Goal: Task Accomplishment & Management: Manage account settings

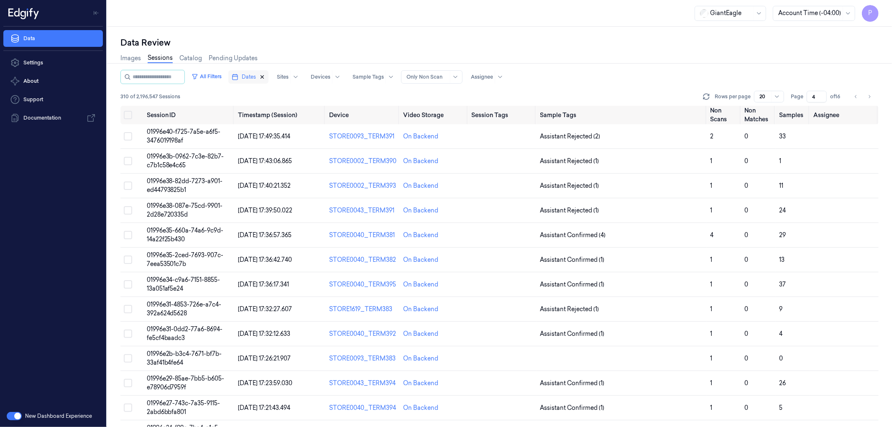
click at [265, 77] on icon "button" at bounding box center [262, 77] width 6 height 6
type input "1"
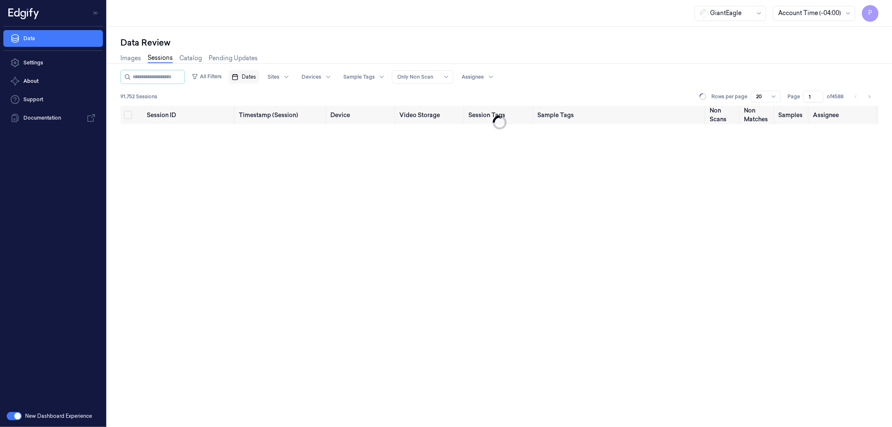
click at [259, 77] on button "Dates" at bounding box center [243, 76] width 31 height 13
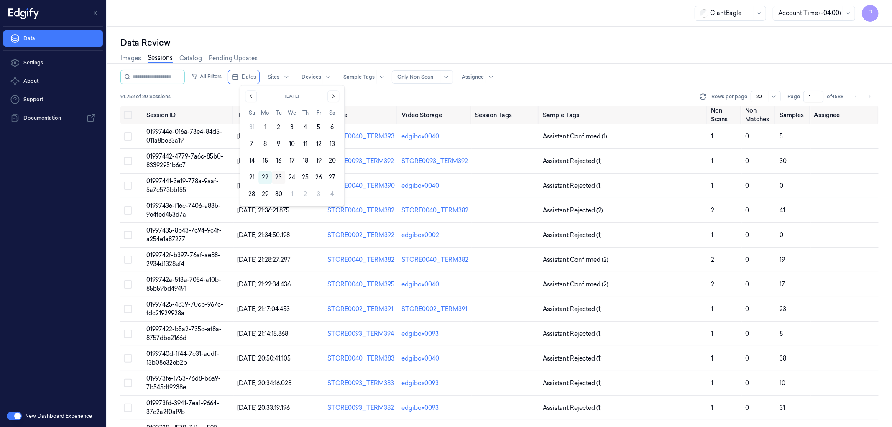
click at [278, 177] on button "23" at bounding box center [278, 177] width 13 height 13
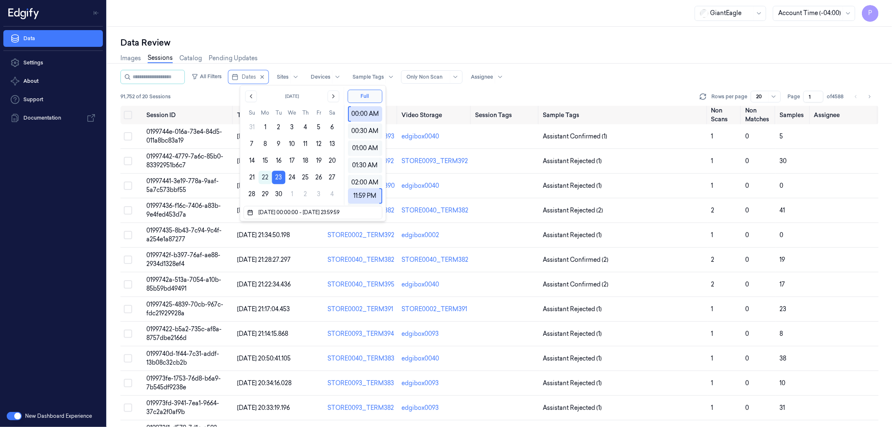
click at [356, 38] on div "Data Review" at bounding box center [499, 43] width 758 height 12
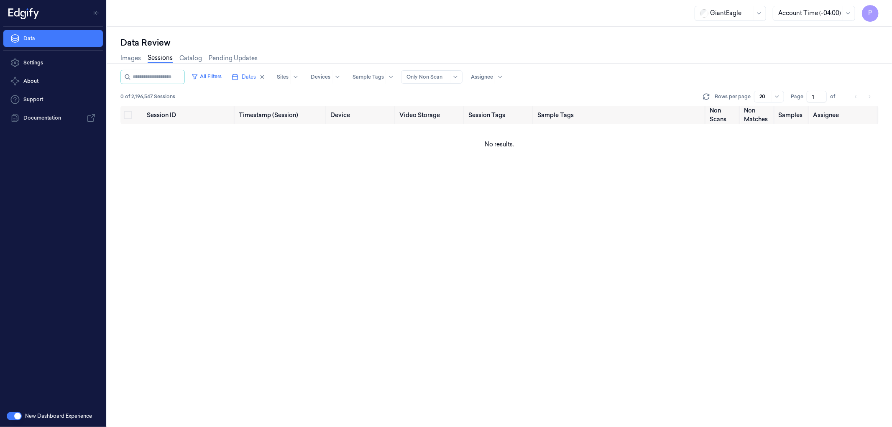
click at [822, 13] on div at bounding box center [809, 13] width 63 height 9
click at [625, 49] on div "Images Sessions Catalog Pending Updates" at bounding box center [499, 59] width 758 height 21
click at [264, 76] on icon "button" at bounding box center [262, 77] width 3 height 3
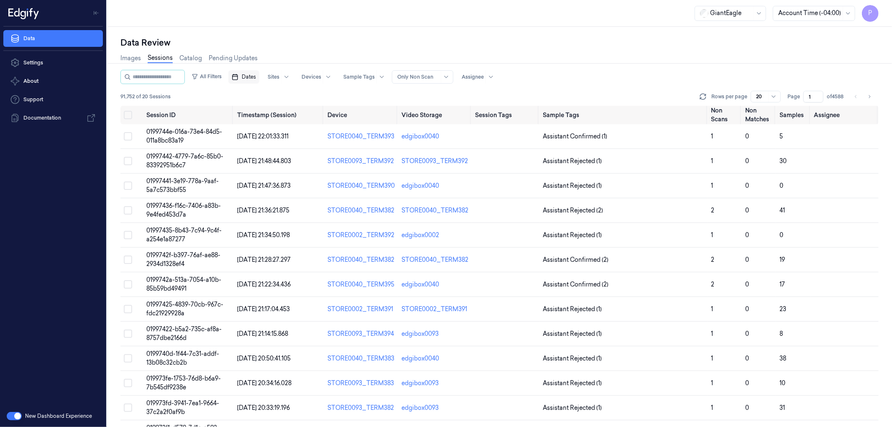
click at [256, 80] on span "Dates" at bounding box center [249, 77] width 14 height 8
click at [278, 179] on button "23" at bounding box center [278, 177] width 13 height 13
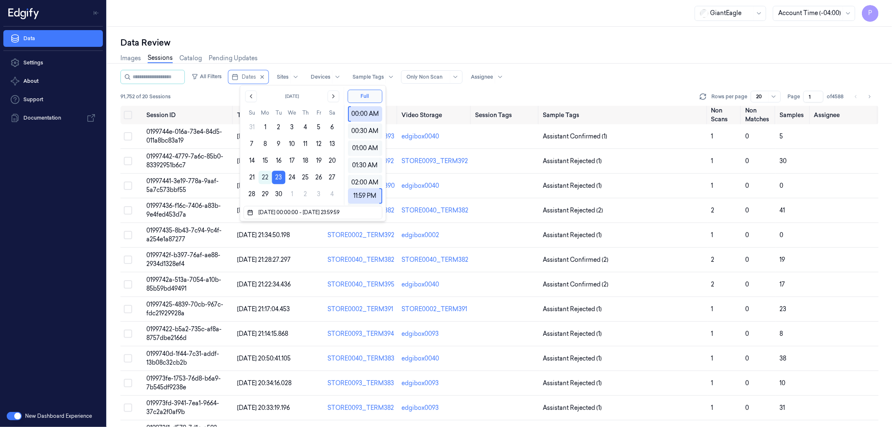
click at [358, 43] on div "Data Review" at bounding box center [499, 43] width 758 height 12
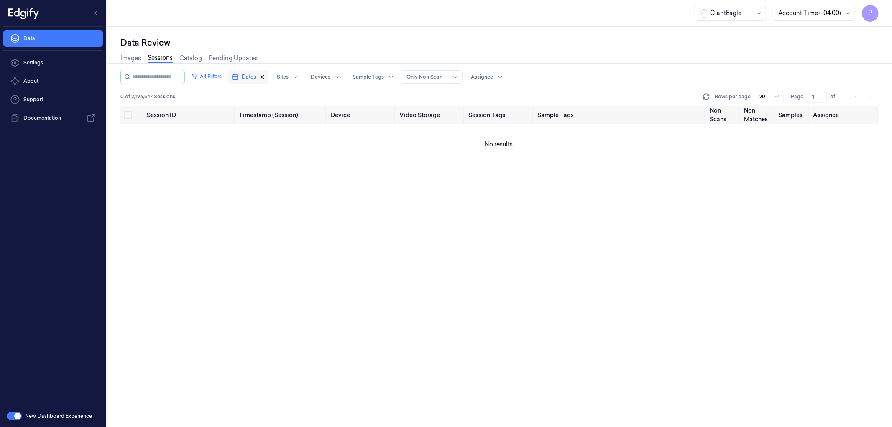
click at [265, 76] on icon "button" at bounding box center [262, 77] width 6 height 6
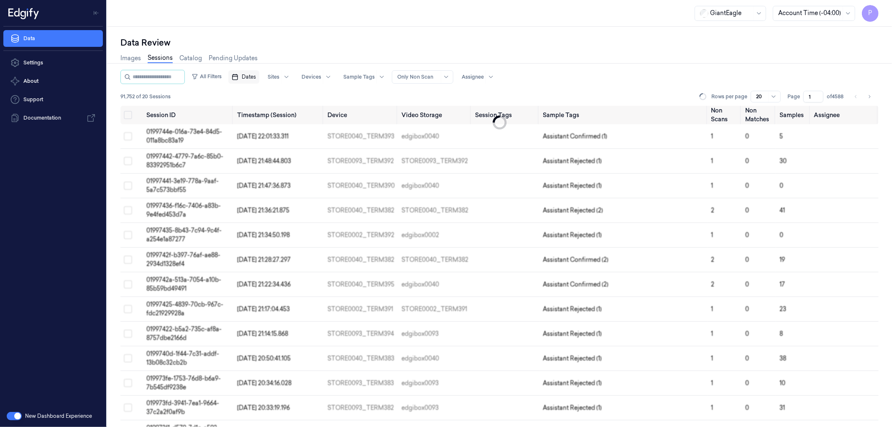
click at [256, 77] on span "Dates" at bounding box center [249, 77] width 14 height 8
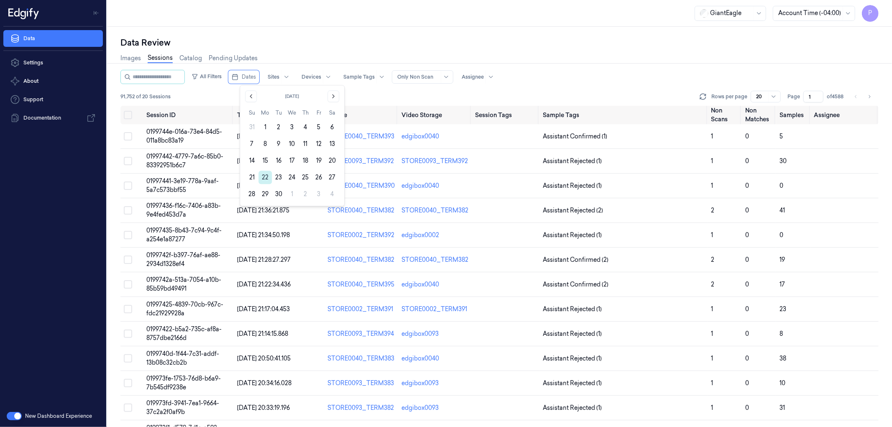
click at [263, 177] on button "22" at bounding box center [264, 177] width 13 height 13
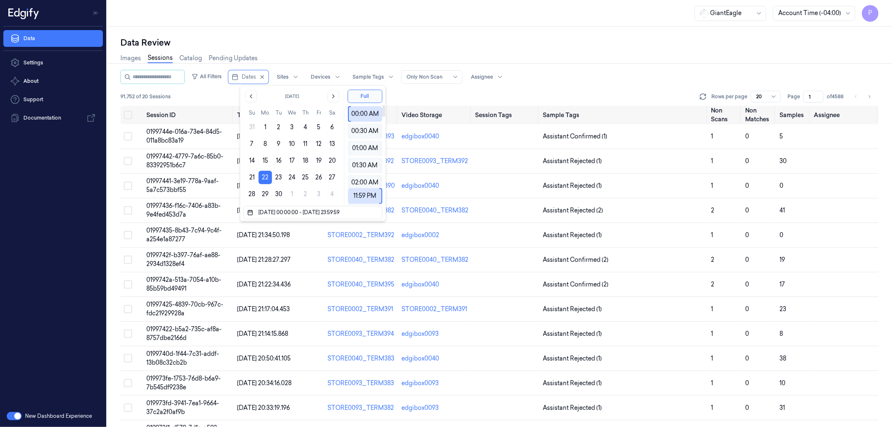
click at [545, 51] on div "Images Sessions Catalog Pending Updates" at bounding box center [499, 59] width 758 height 21
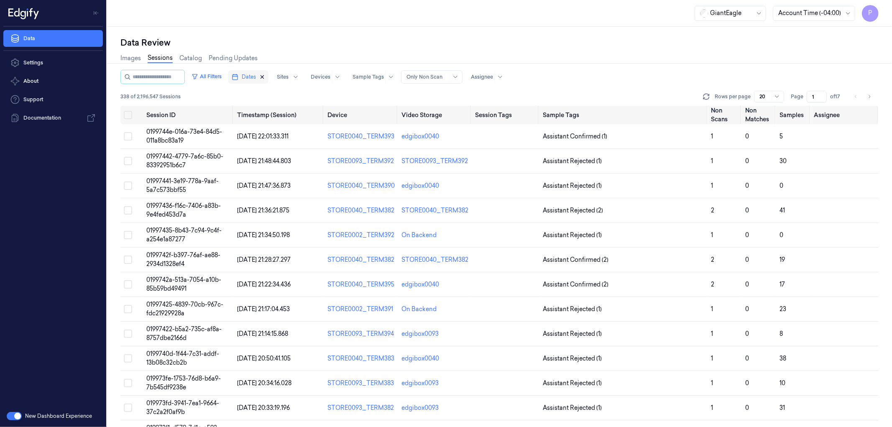
click at [265, 74] on icon "button" at bounding box center [262, 77] width 6 height 6
click at [256, 77] on span "Dates" at bounding box center [249, 77] width 14 height 8
click at [253, 177] on button "21" at bounding box center [251, 177] width 13 height 13
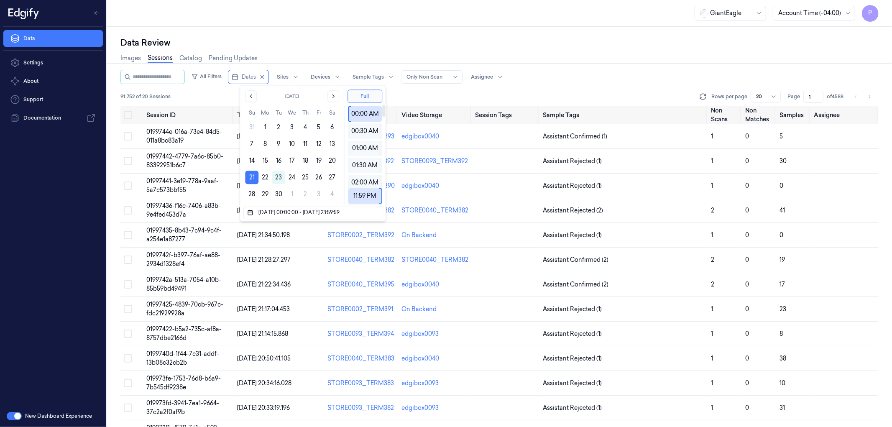
click at [589, 82] on div "All Filters Dates Sites Devices Sample Tags Alert Type Only Non Scan Assignee" at bounding box center [499, 77] width 758 height 14
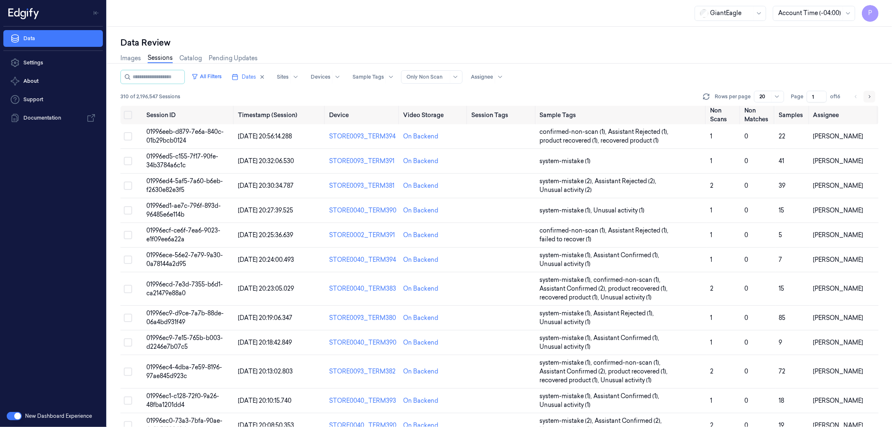
click at [869, 94] on icon "Go to next page" at bounding box center [869, 96] width 5 height 7
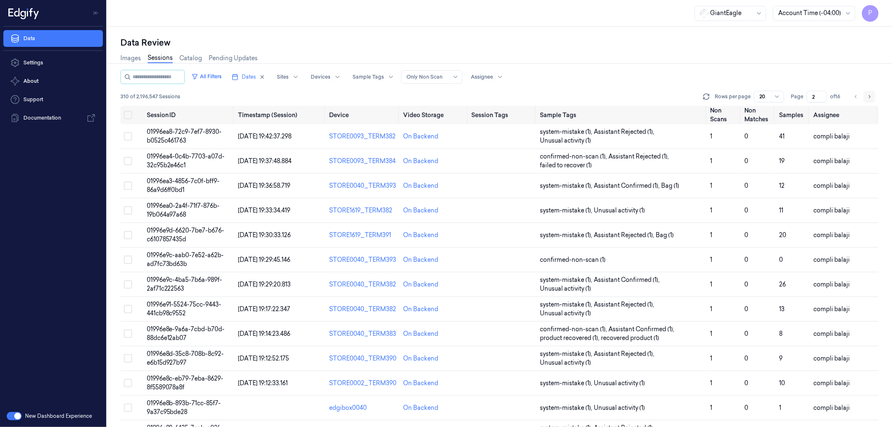
click at [869, 97] on icon "Go to next page" at bounding box center [869, 96] width 5 height 7
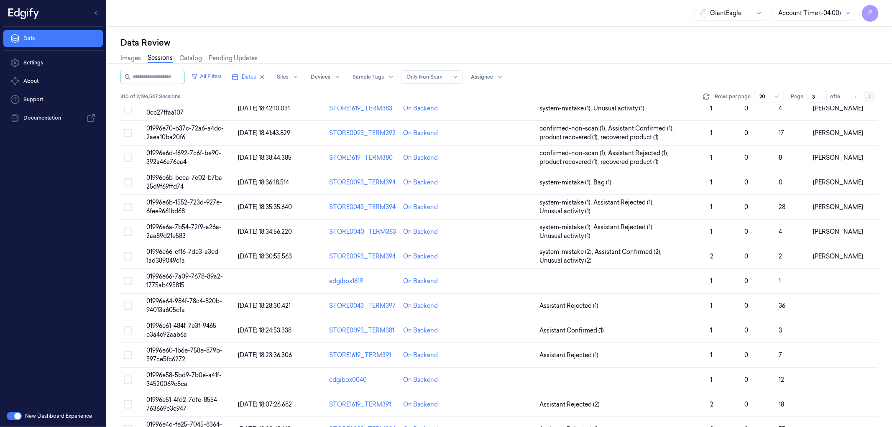
scroll to position [206, 0]
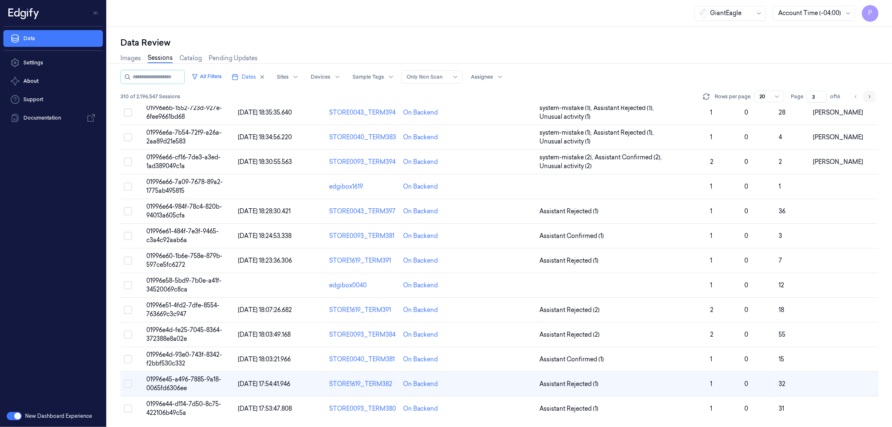
click at [869, 97] on icon "Go to next page" at bounding box center [869, 96] width 5 height 7
type input "4"
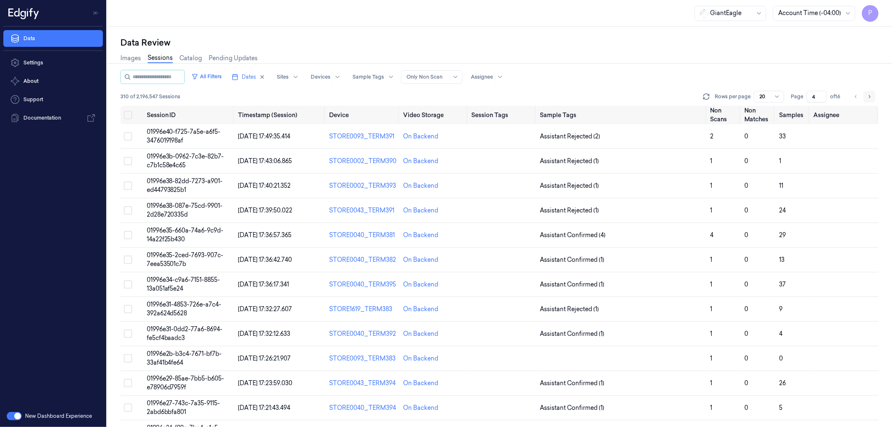
click at [871, 95] on icon "Go to next page" at bounding box center [869, 96] width 5 height 7
click at [854, 95] on icon "Go to previous page" at bounding box center [856, 96] width 5 height 7
type input "4"
click at [131, 114] on button "Select all" at bounding box center [128, 115] width 8 height 8
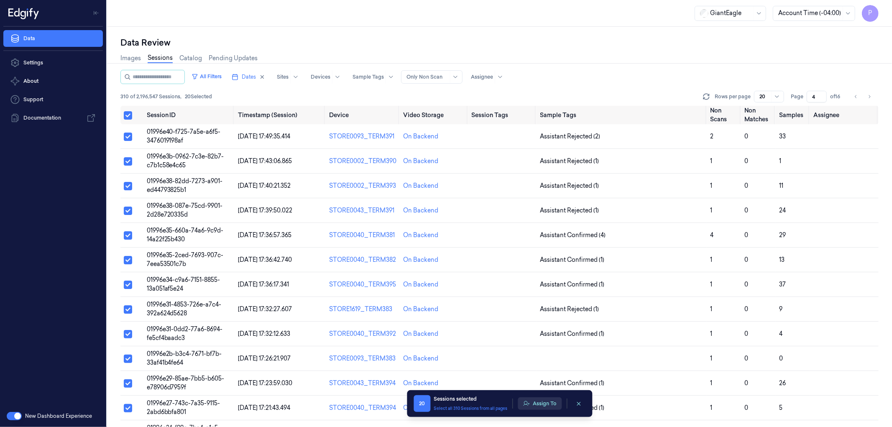
click at [542, 404] on button "Assign To" at bounding box center [540, 403] width 44 height 13
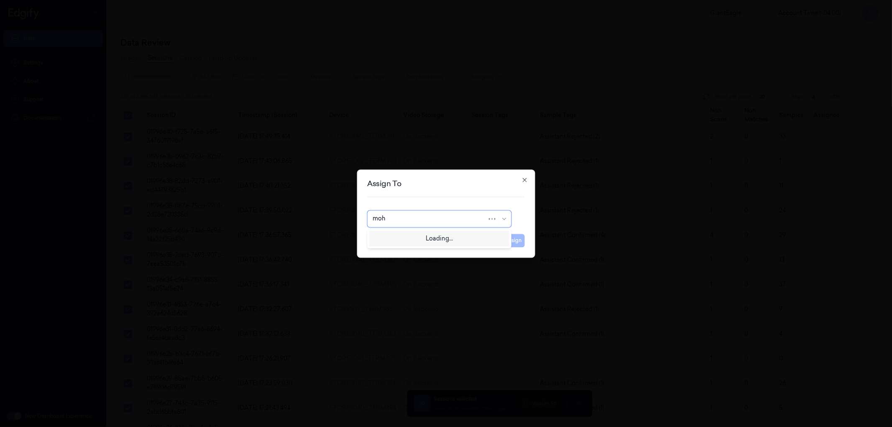
type input "moha"
click at [446, 237] on div "mohan kune" at bounding box center [439, 237] width 133 height 9
click at [508, 241] on button "Assign" at bounding box center [513, 240] width 23 height 13
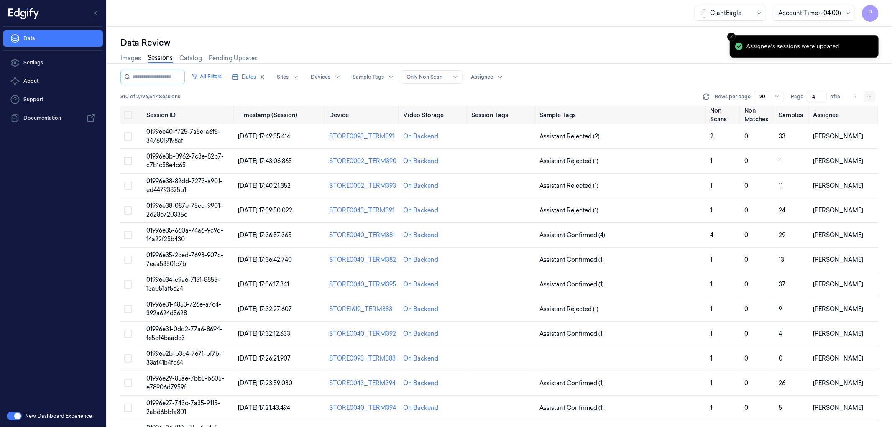
click at [871, 93] on icon "Go to next page" at bounding box center [869, 96] width 5 height 7
type input "5"
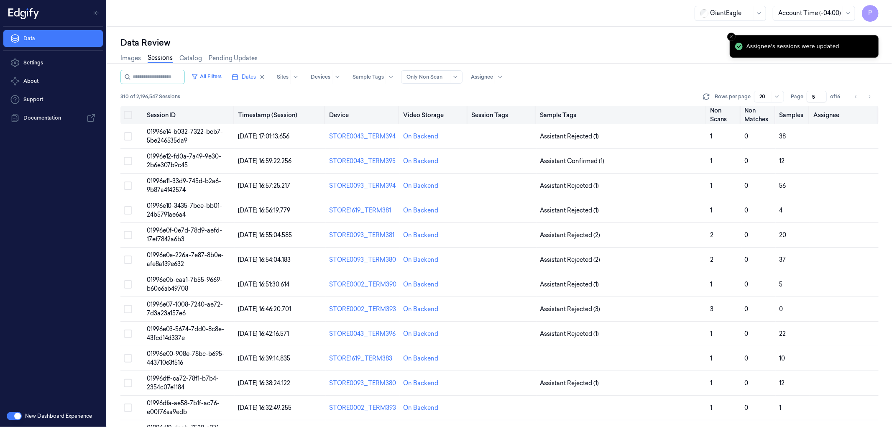
click at [127, 113] on button "Select all" at bounding box center [128, 115] width 8 height 8
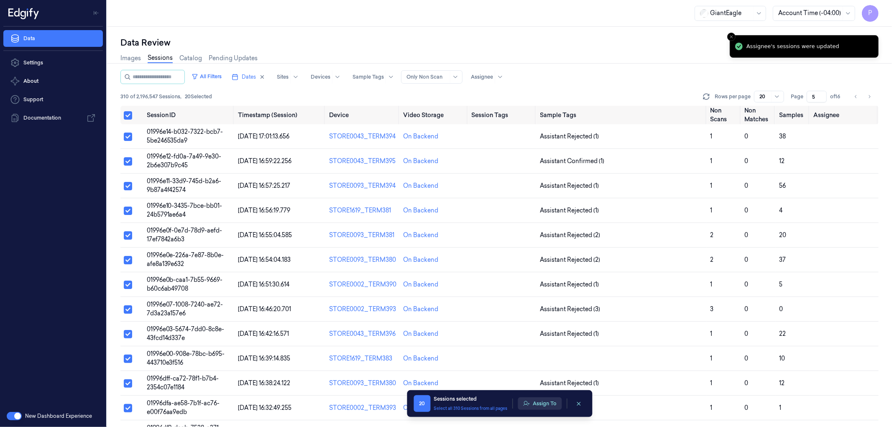
click at [543, 406] on button "Assign To" at bounding box center [540, 403] width 44 height 13
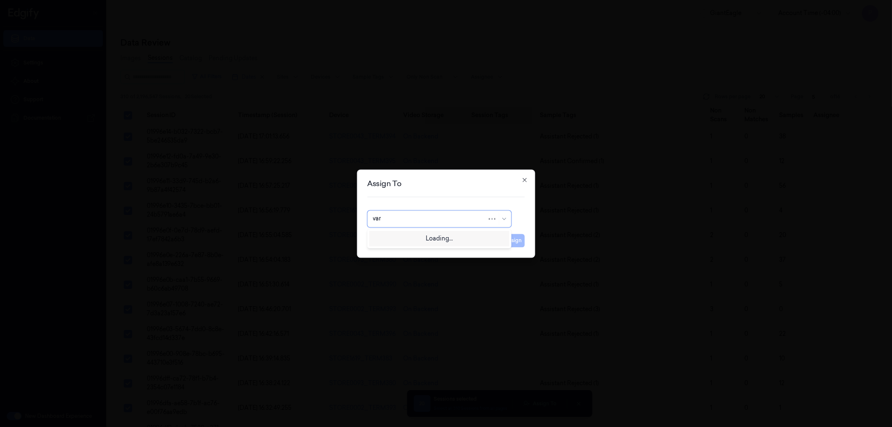
type input "vars"
click at [427, 251] on div "varsha g" at bounding box center [439, 251] width 133 height 9
click at [508, 241] on button "Assign" at bounding box center [513, 240] width 23 height 13
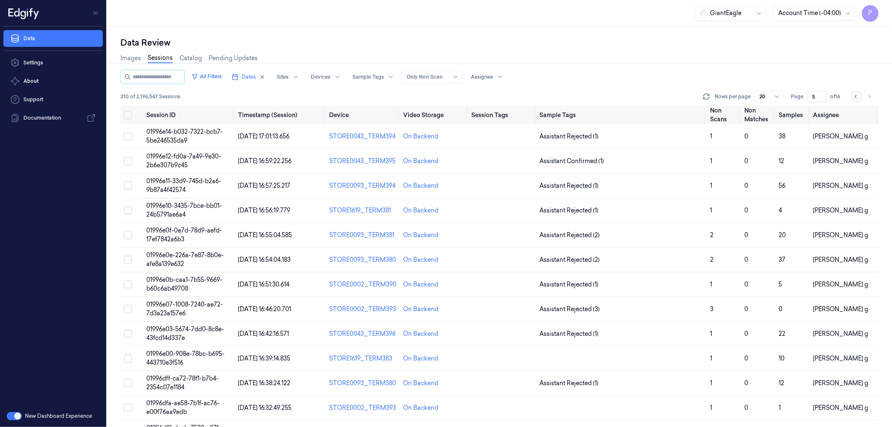
click at [869, 98] on icon "Go to next page" at bounding box center [869, 96] width 5 height 7
type input "6"
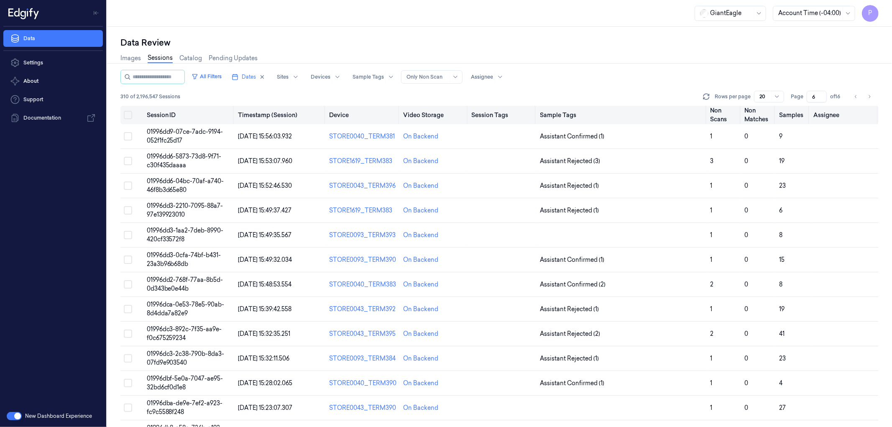
click at [130, 114] on button "Select all" at bounding box center [128, 115] width 8 height 8
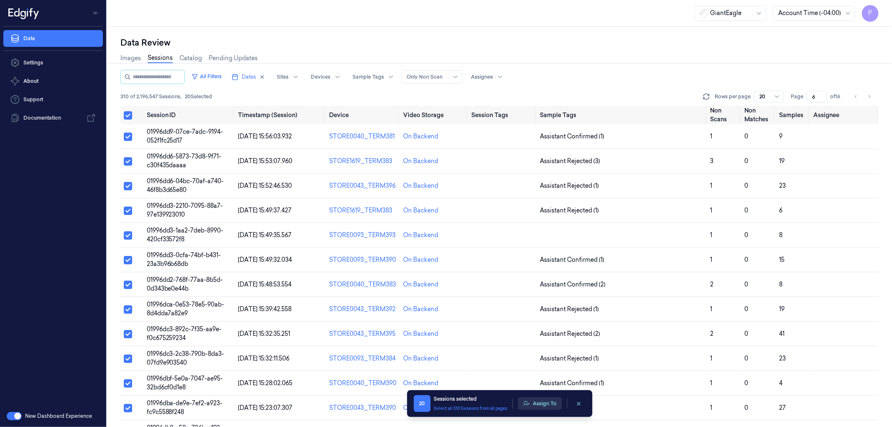
click at [533, 402] on button "Assign To" at bounding box center [540, 403] width 44 height 13
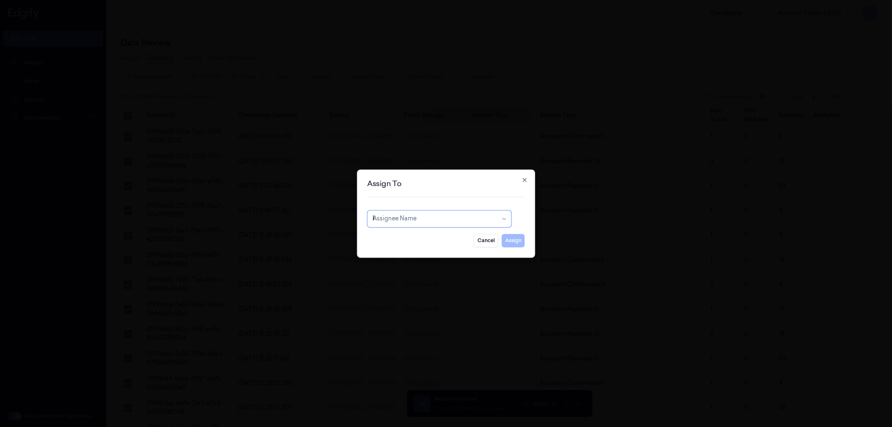
type input "ko"
click at [427, 241] on div "korisetty prem" at bounding box center [439, 237] width 133 height 9
click at [517, 243] on button "Assign" at bounding box center [513, 240] width 23 height 13
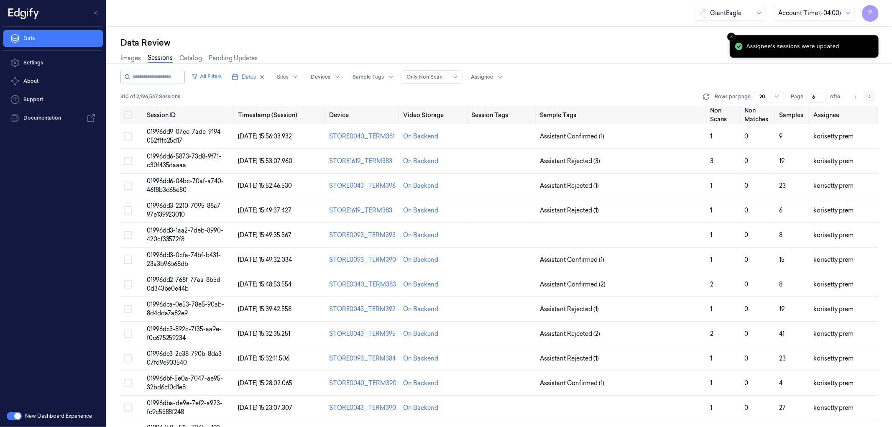
click at [867, 97] on icon "Go to next page" at bounding box center [869, 96] width 5 height 7
type input "7"
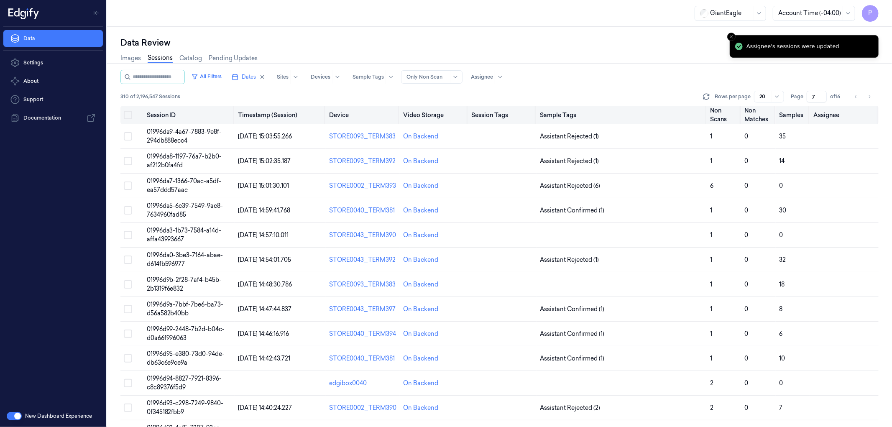
click at [128, 115] on button "Select all" at bounding box center [128, 115] width 8 height 8
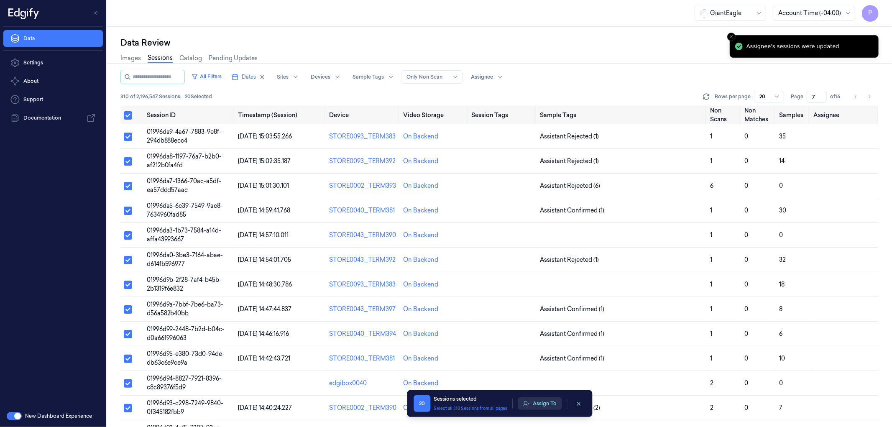
click at [538, 403] on button "Assign To" at bounding box center [540, 403] width 44 height 13
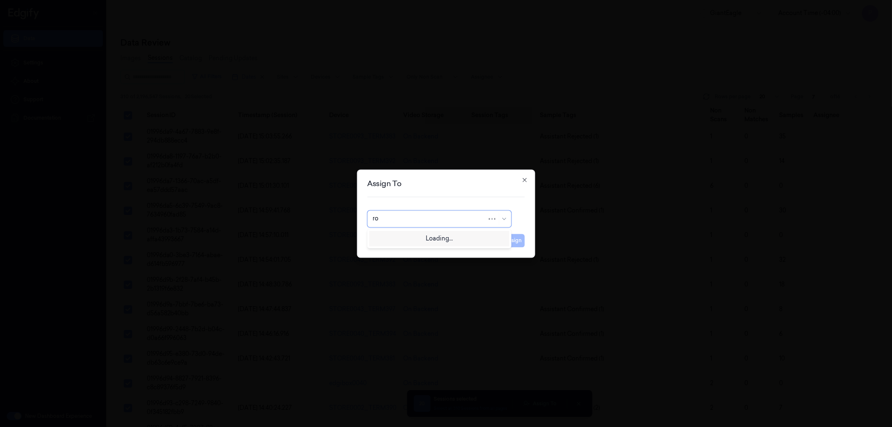
type input "roh"
click at [434, 235] on div "Rohit Achary" at bounding box center [439, 237] width 133 height 9
click at [517, 241] on button "Assign" at bounding box center [513, 240] width 23 height 13
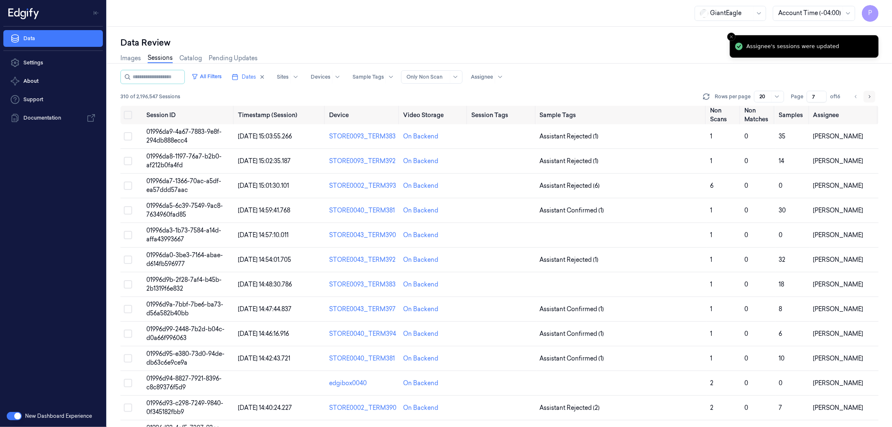
click at [868, 97] on icon "Go to next page" at bounding box center [869, 96] width 5 height 7
type input "8"
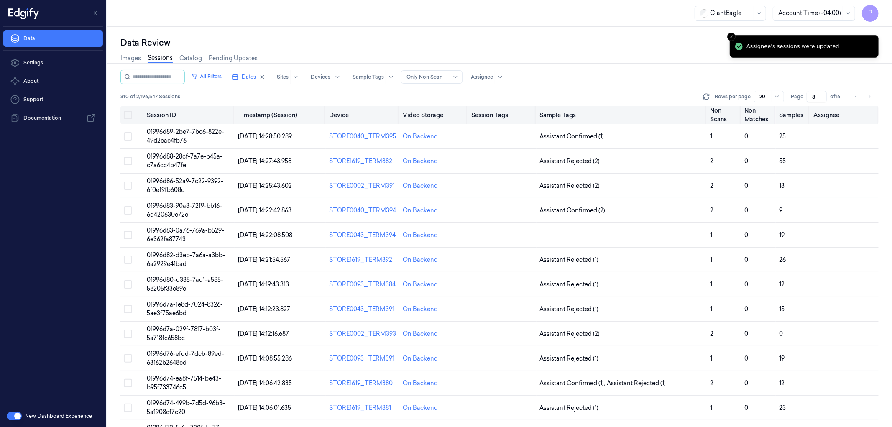
click at [127, 117] on button "Select all" at bounding box center [128, 115] width 8 height 8
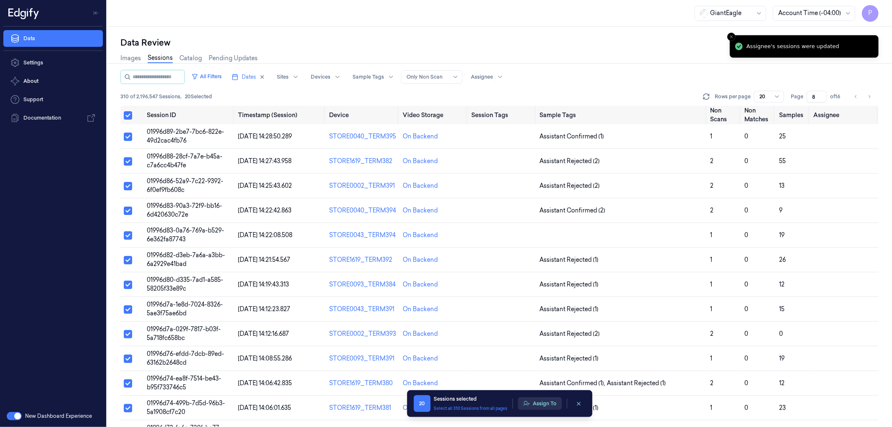
click at [536, 406] on button "Assign To" at bounding box center [540, 403] width 44 height 13
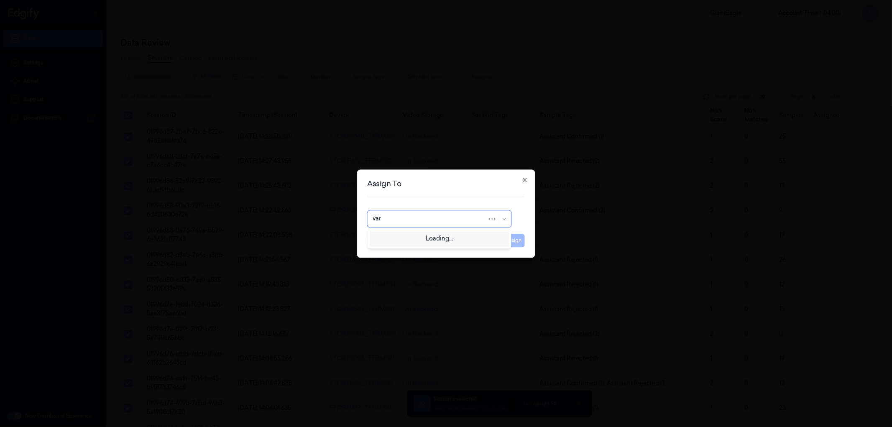
type input "vars"
click at [406, 235] on div "Varsha Poojary" at bounding box center [398, 237] width 50 height 9
click at [513, 238] on button "Assign" at bounding box center [513, 240] width 23 height 13
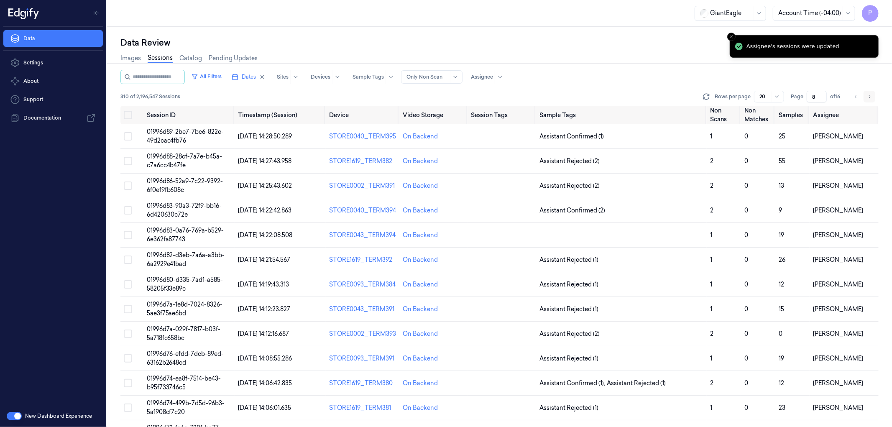
click at [871, 97] on icon "Go to next page" at bounding box center [869, 96] width 5 height 7
type input "9"
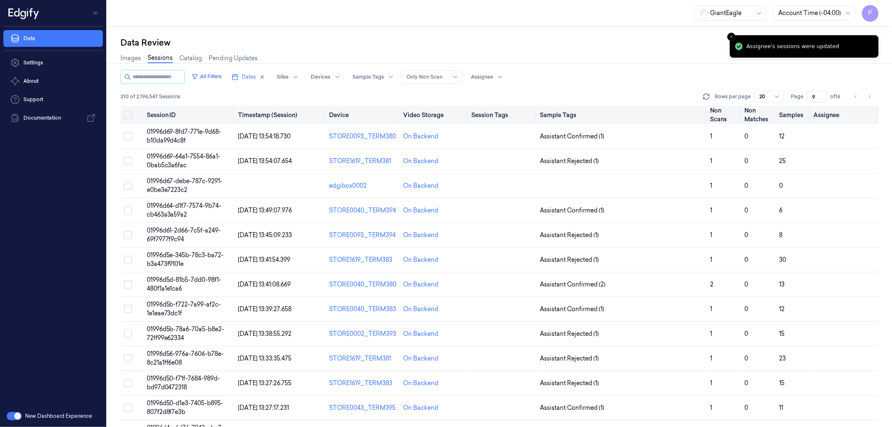
click at [127, 113] on button "Select all" at bounding box center [128, 115] width 8 height 8
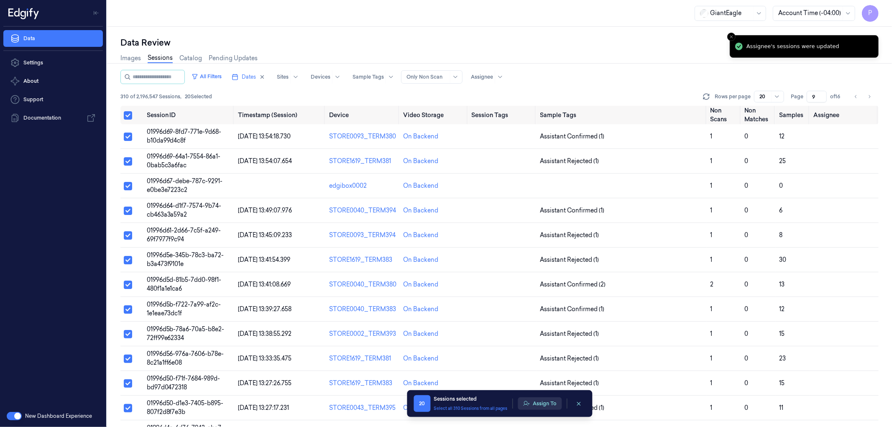
click at [553, 403] on button "Assign To" at bounding box center [540, 403] width 44 height 13
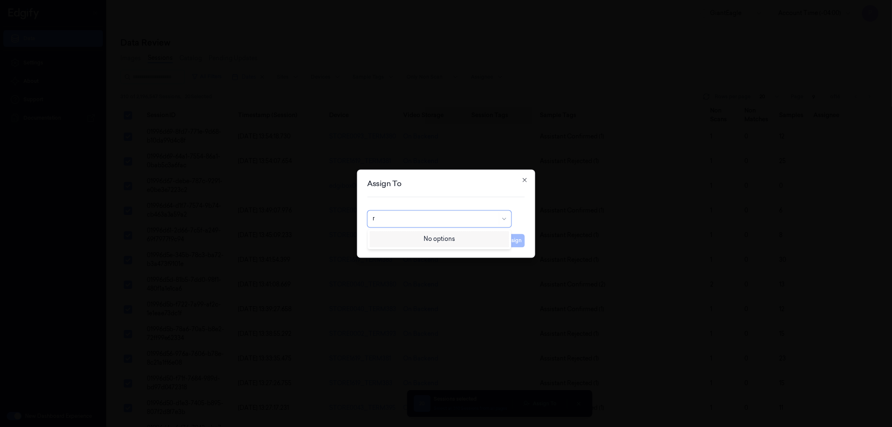
type input "ru"
click at [432, 235] on div "rupa b" at bounding box center [439, 237] width 133 height 9
click at [513, 232] on div "Cancel Assign" at bounding box center [446, 237] width 158 height 20
click at [512, 239] on button "Assign" at bounding box center [513, 240] width 23 height 13
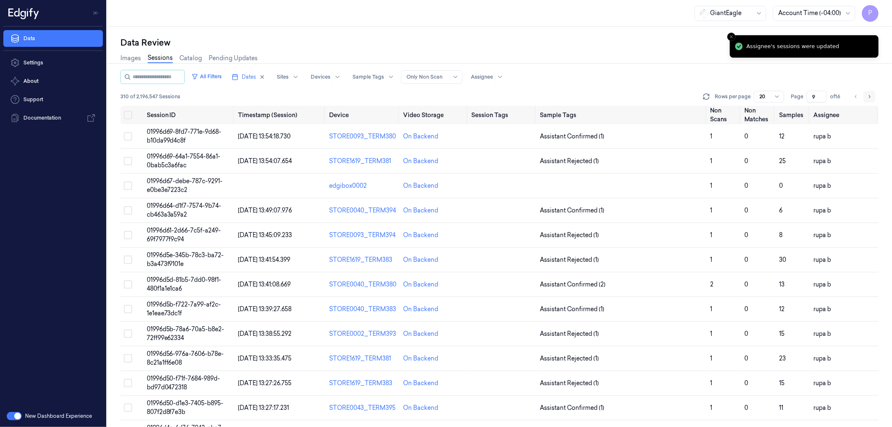
click at [871, 97] on icon "Go to next page" at bounding box center [869, 96] width 5 height 7
type input "10"
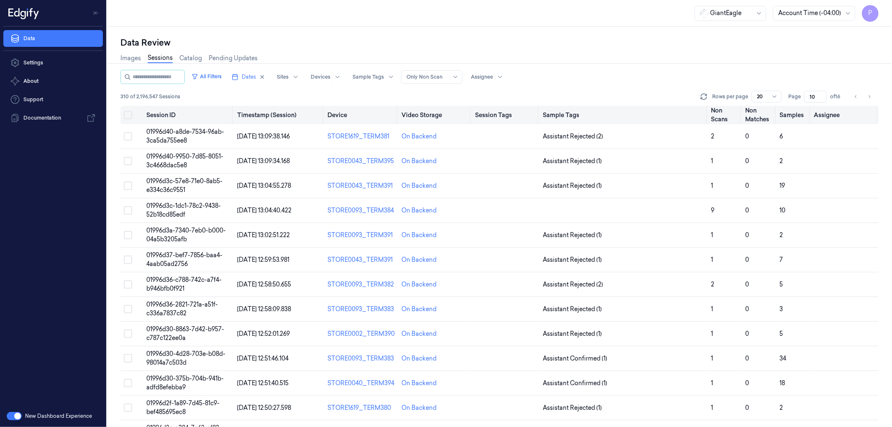
click at [131, 112] on button "Select all" at bounding box center [128, 115] width 8 height 8
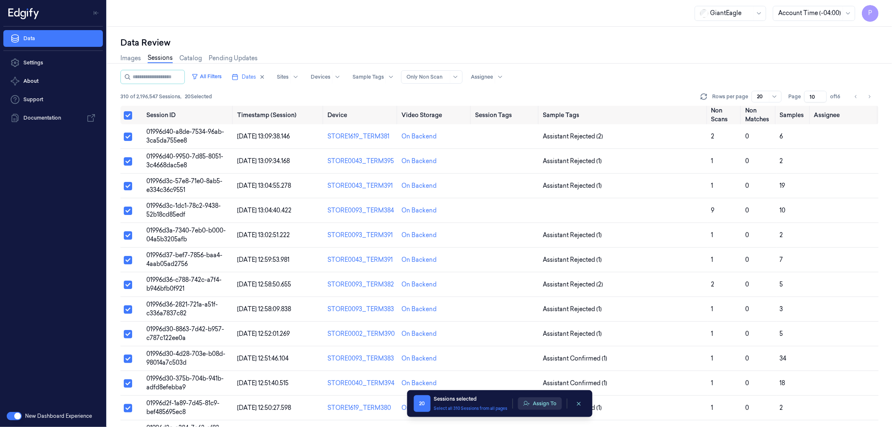
click at [542, 403] on button "Assign To" at bounding box center [540, 403] width 44 height 13
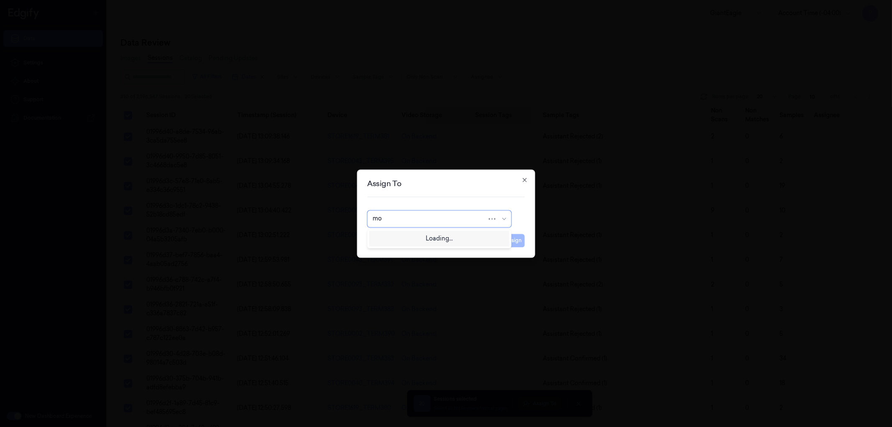
type input "moh"
click at [412, 239] on div "mohan kune" at bounding box center [439, 237] width 133 height 9
click at [511, 240] on button "Assign" at bounding box center [513, 240] width 23 height 13
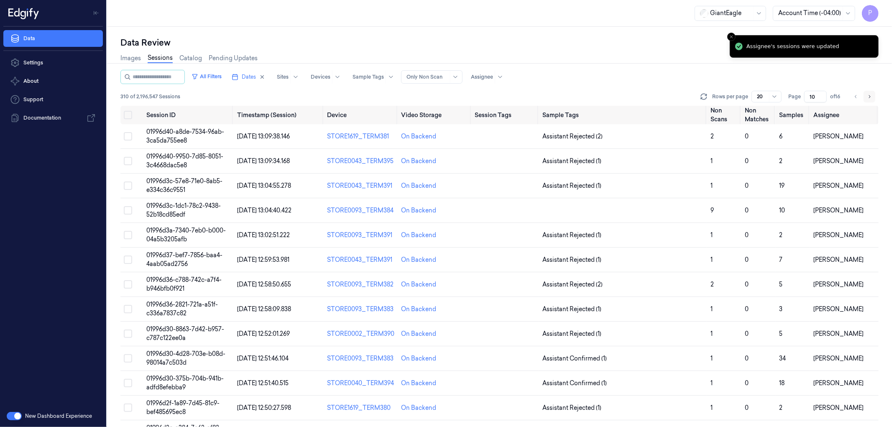
click at [869, 97] on icon "Go to next page" at bounding box center [869, 96] width 5 height 7
type input "11"
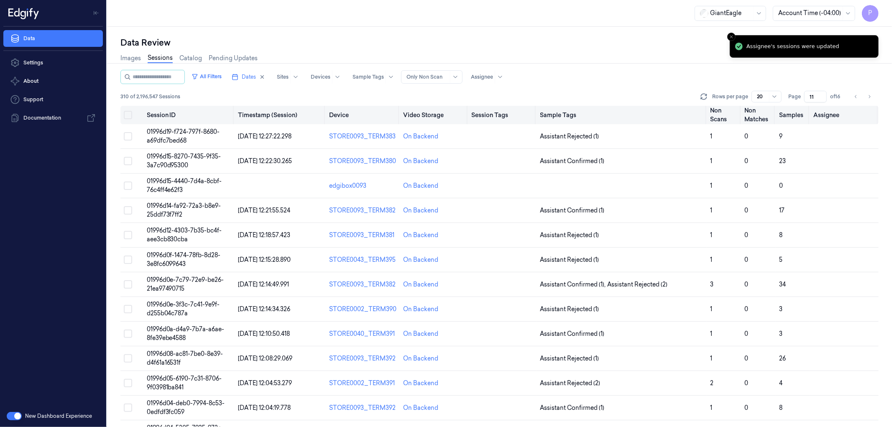
click at [130, 115] on button "Select all" at bounding box center [128, 115] width 8 height 8
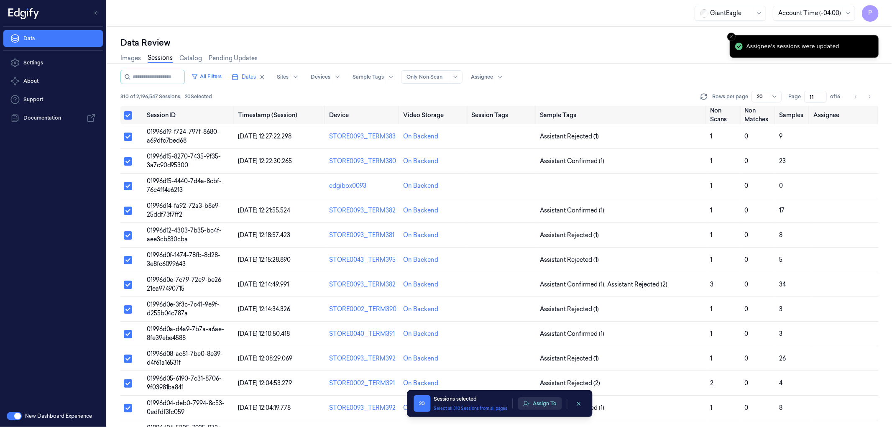
click at [540, 405] on button "Assign To" at bounding box center [540, 403] width 44 height 13
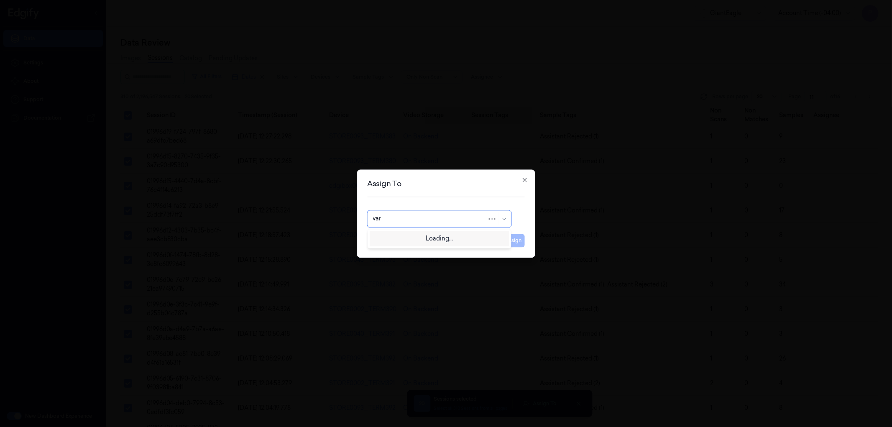
type input "vars"
click at [417, 251] on div "varsha g" at bounding box center [439, 251] width 133 height 9
click at [510, 244] on button "Assign" at bounding box center [513, 240] width 23 height 13
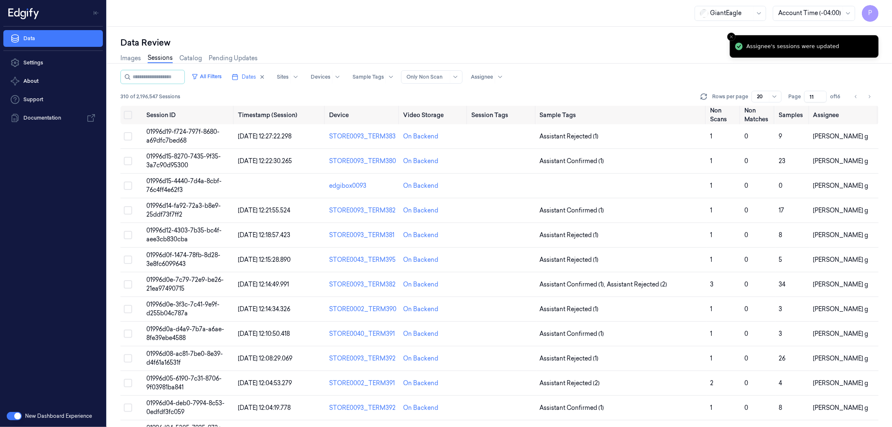
click at [668, 54] on div "Images Sessions Catalog Pending Updates" at bounding box center [499, 59] width 758 height 21
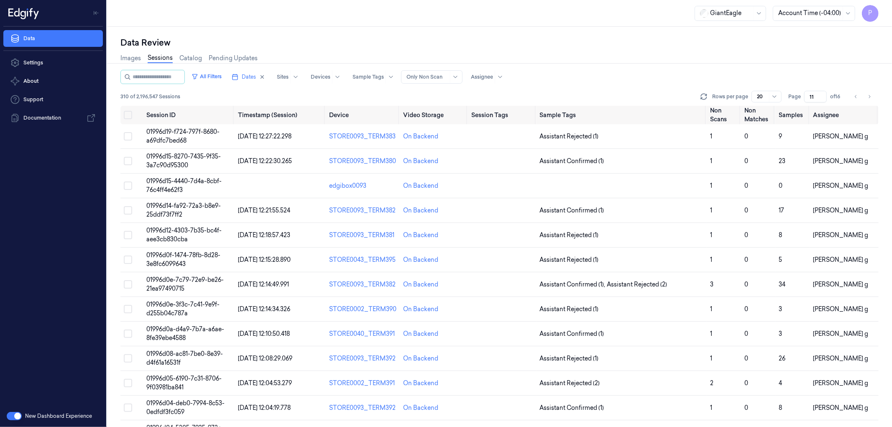
click at [816, 95] on input "11" at bounding box center [815, 97] width 23 height 12
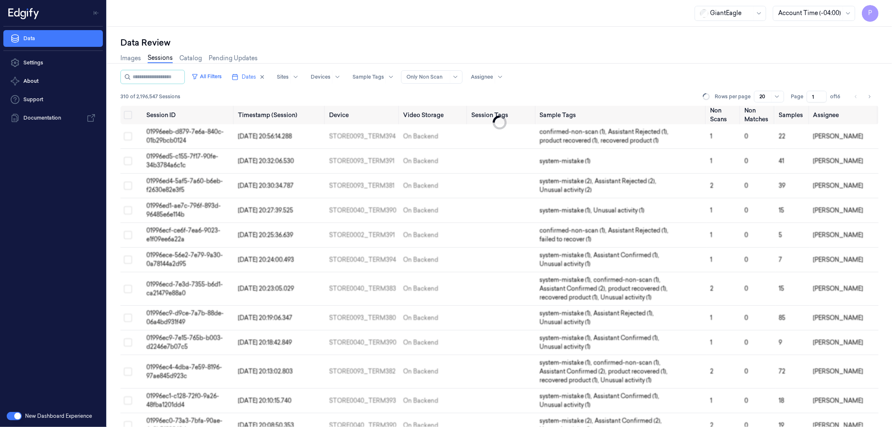
type input "1"
click at [720, 43] on div "Data Review" at bounding box center [499, 43] width 758 height 12
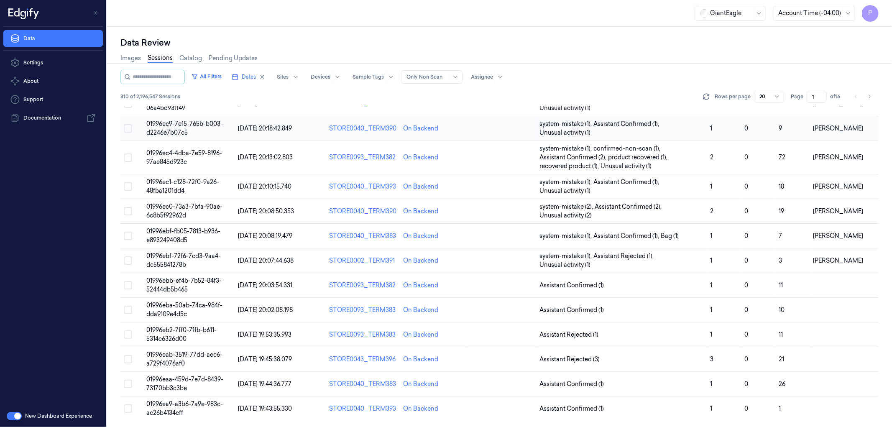
scroll to position [215, 0]
click at [129, 285] on button "Select row" at bounding box center [128, 285] width 8 height 8
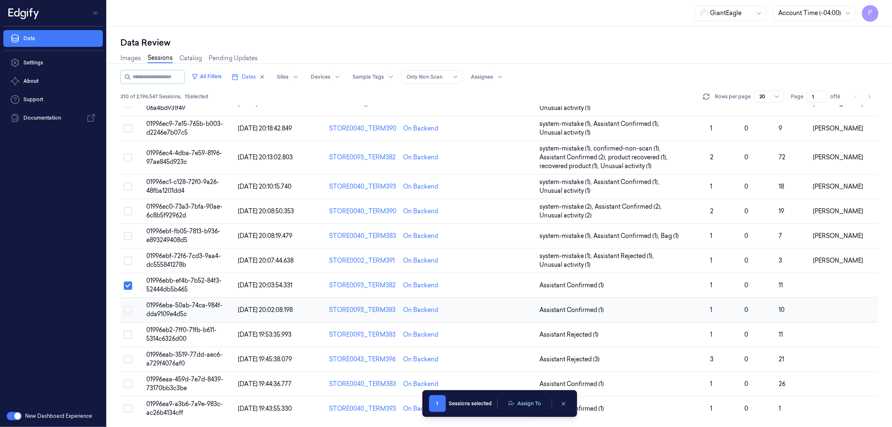
click at [130, 310] on button "Select row" at bounding box center [128, 310] width 8 height 8
click at [128, 332] on button "Select row" at bounding box center [128, 334] width 8 height 8
click at [130, 358] on button "Select row" at bounding box center [128, 359] width 8 height 8
drag, startPoint x: 131, startPoint y: 381, endPoint x: 128, endPoint y: 393, distance: 12.0
click at [131, 382] on button "Select row" at bounding box center [128, 384] width 8 height 8
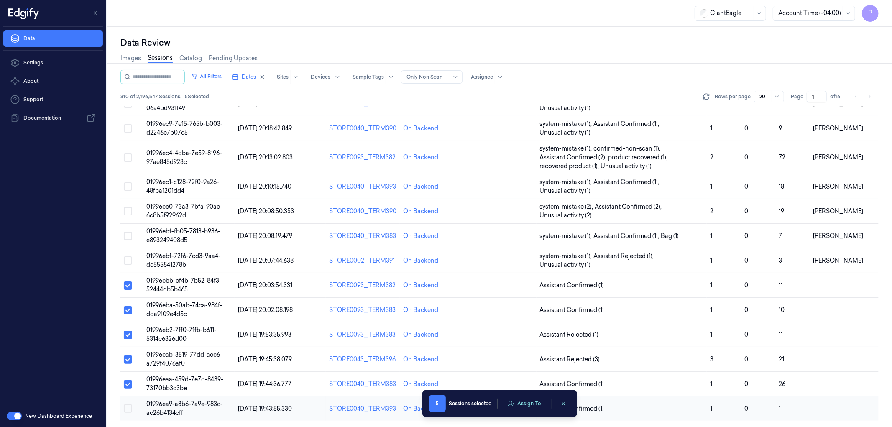
click at [127, 408] on button "Select row" at bounding box center [128, 408] width 8 height 8
click at [520, 407] on button "Assign To" at bounding box center [525, 403] width 44 height 13
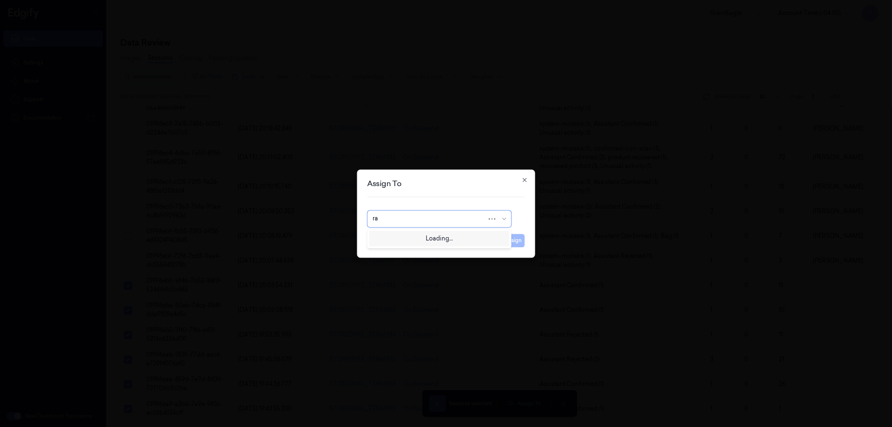
type input "raj"
click at [413, 253] on div "Rajasekhar C" at bounding box center [439, 251] width 133 height 9
click at [517, 239] on button "Assign" at bounding box center [513, 240] width 23 height 13
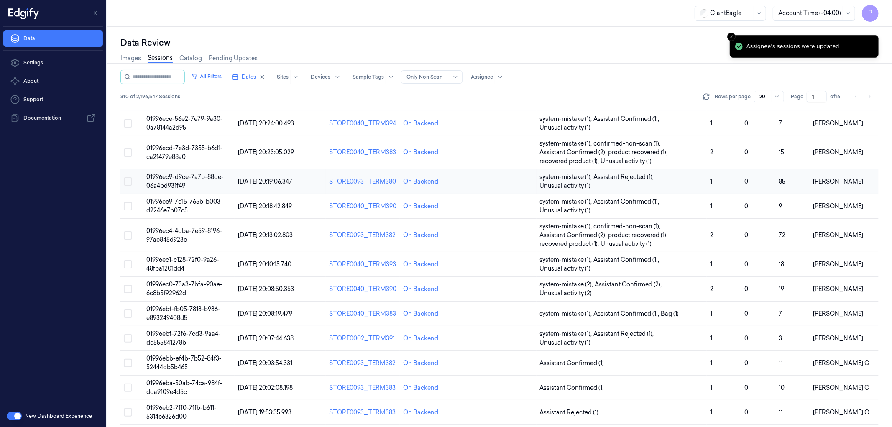
scroll to position [0, 0]
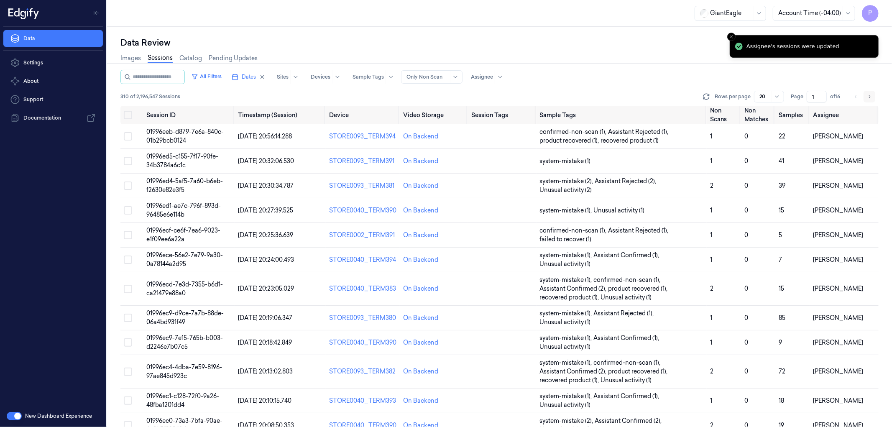
click at [867, 94] on icon "Go to next page" at bounding box center [869, 96] width 5 height 7
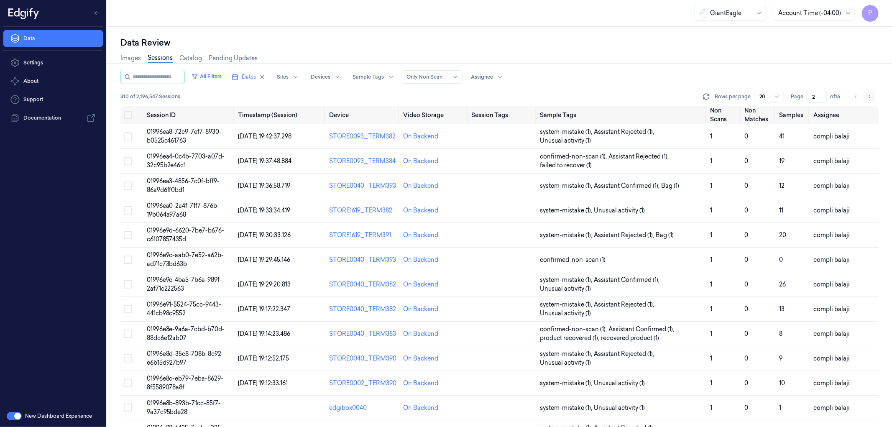
click at [871, 96] on icon "Go to next page" at bounding box center [869, 96] width 5 height 7
type input "3"
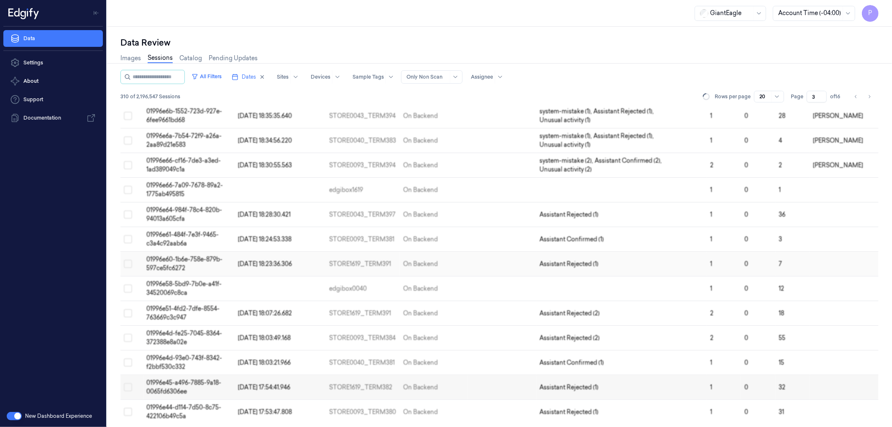
scroll to position [206, 0]
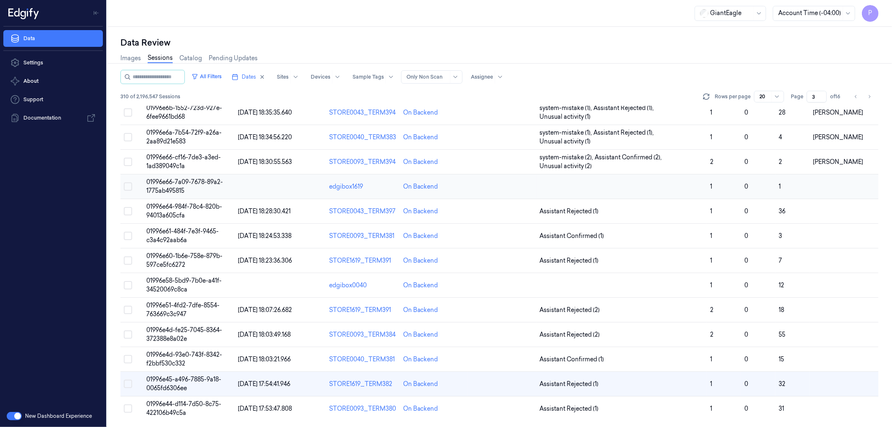
click at [129, 186] on button "Select row" at bounding box center [128, 186] width 8 height 8
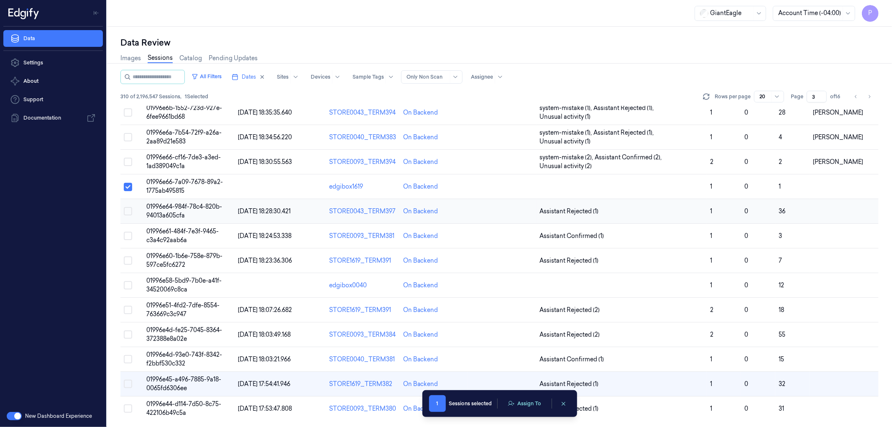
click at [126, 211] on button "Select row" at bounding box center [128, 211] width 8 height 8
click at [129, 237] on button "Select row" at bounding box center [128, 236] width 8 height 8
click at [128, 261] on button "Select row" at bounding box center [128, 260] width 8 height 8
click at [128, 283] on button "Select row" at bounding box center [128, 285] width 8 height 8
click at [128, 310] on button "Select row" at bounding box center [128, 310] width 8 height 8
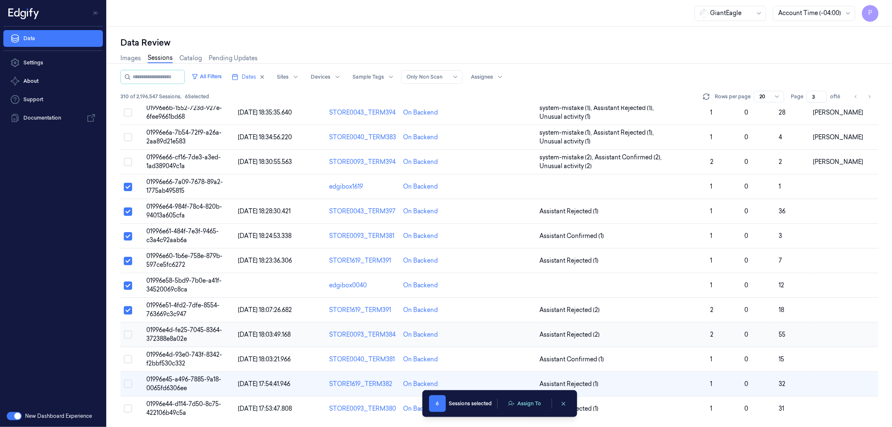
click at [129, 334] on button "Select row" at bounding box center [128, 334] width 8 height 8
drag, startPoint x: 128, startPoint y: 357, endPoint x: 127, endPoint y: 385, distance: 28.4
click at [128, 357] on button "Select row" at bounding box center [128, 359] width 8 height 8
click at [127, 386] on button "Select row" at bounding box center [128, 384] width 8 height 8
click at [128, 406] on button "Select row" at bounding box center [128, 408] width 8 height 8
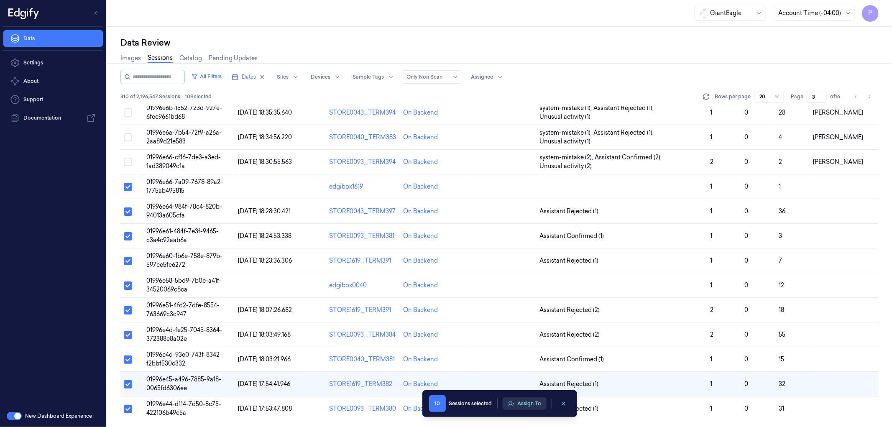
click at [527, 406] on button "Assign To" at bounding box center [525, 403] width 44 height 13
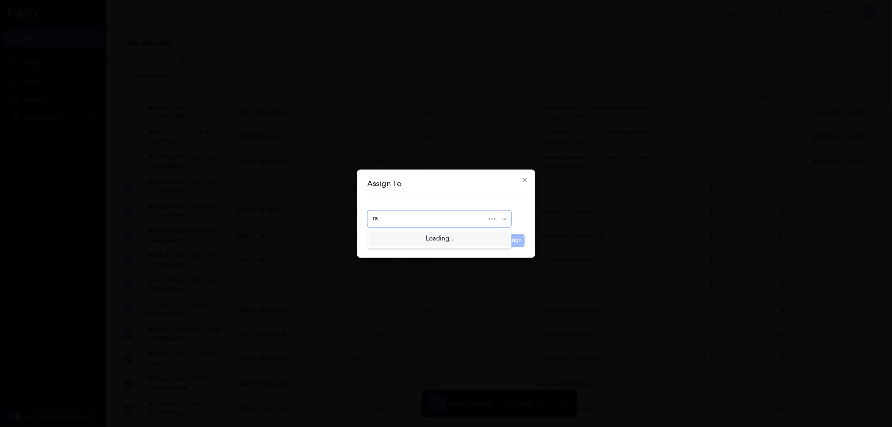
type input "raj"
click at [412, 256] on div "Rajasekhar C" at bounding box center [439, 251] width 133 height 9
click at [512, 243] on button "Assign" at bounding box center [513, 240] width 23 height 13
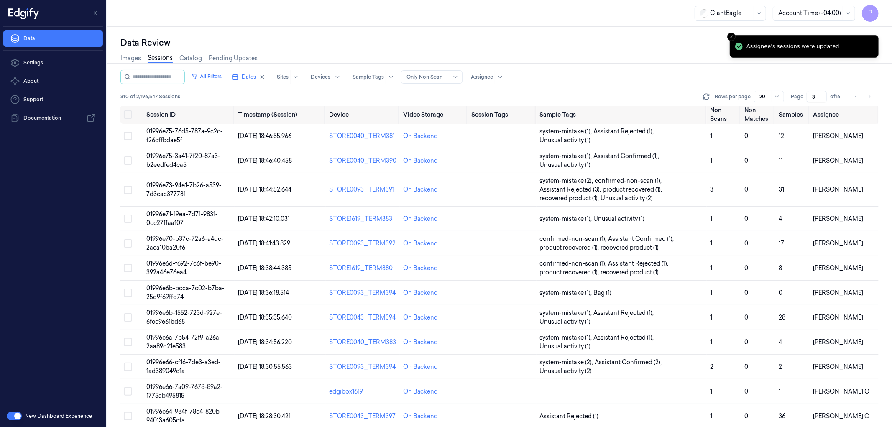
scroll to position [0, 0]
click at [870, 95] on icon "Go to next page" at bounding box center [869, 96] width 5 height 7
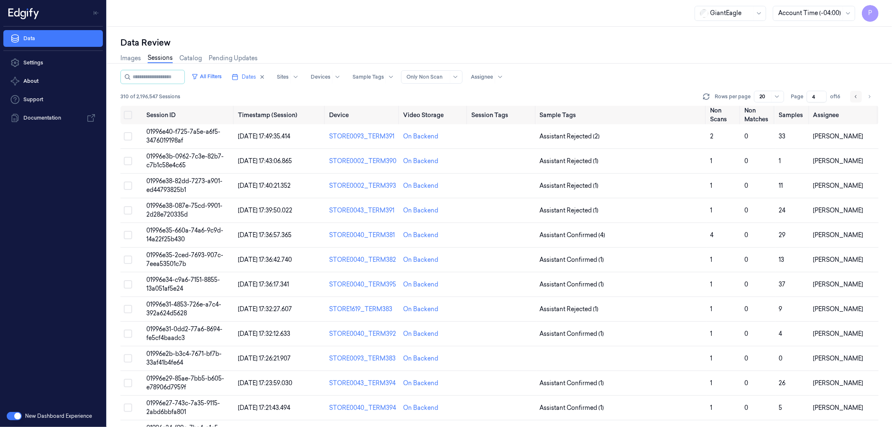
click at [855, 96] on icon "Go to previous page" at bounding box center [856, 96] width 5 height 7
type input "3"
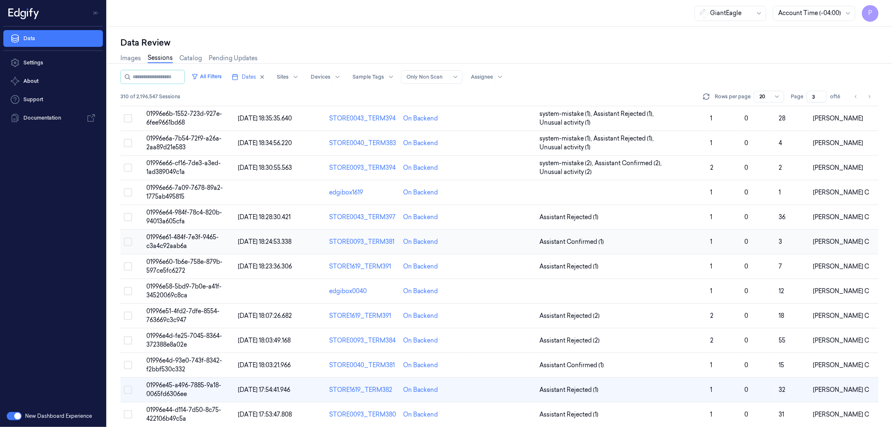
scroll to position [206, 0]
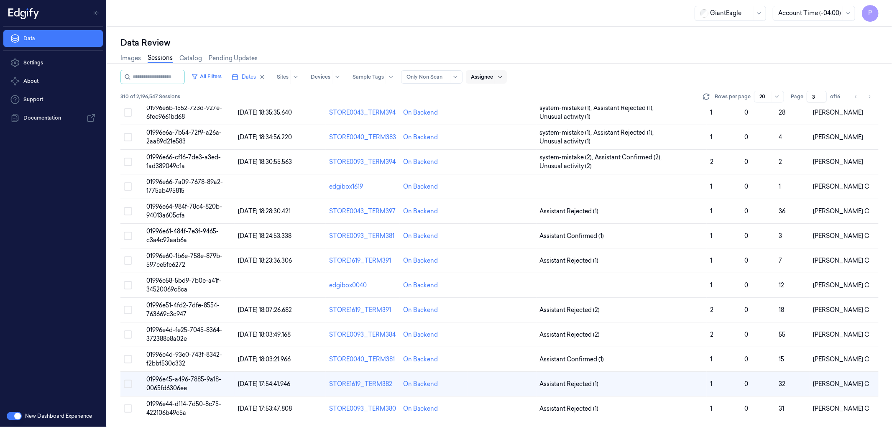
click at [505, 77] on div at bounding box center [500, 76] width 10 height 13
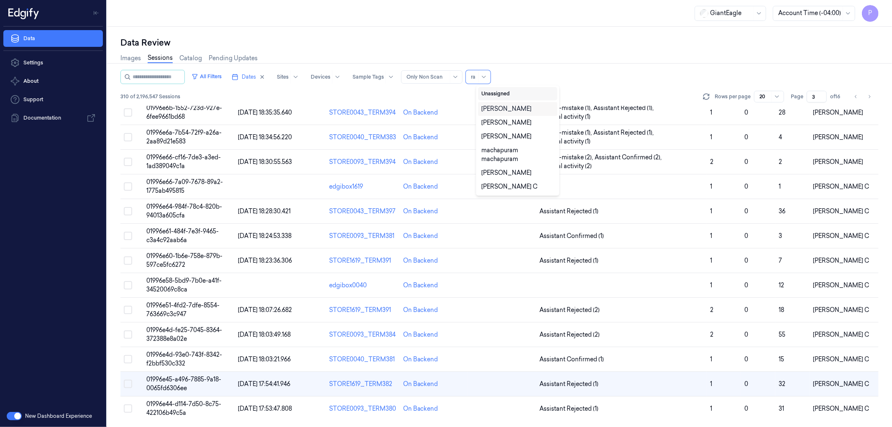
type input "raj"
click at [511, 124] on div "Rajasekhar C" at bounding box center [509, 122] width 56 height 9
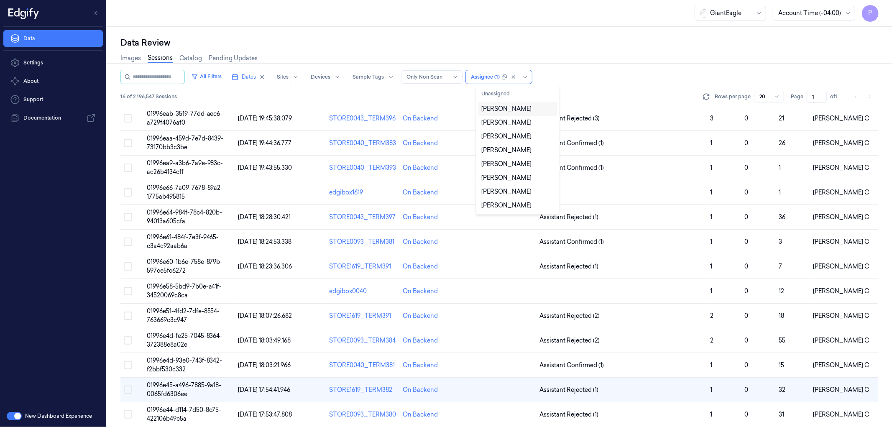
scroll to position [98, 0]
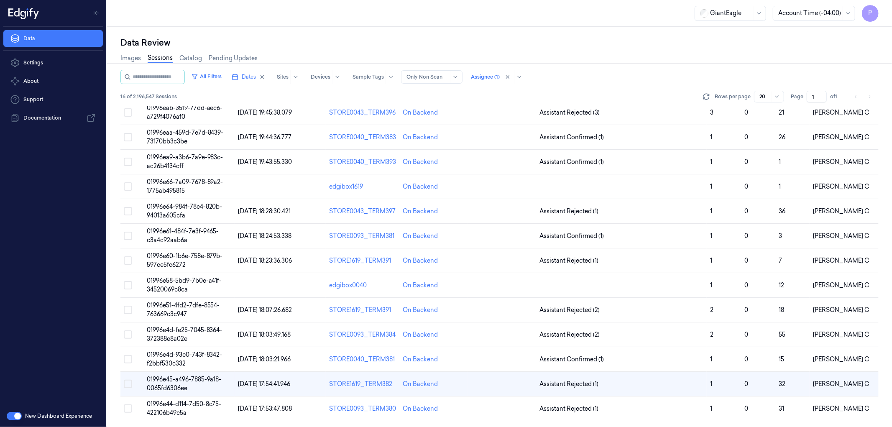
click at [591, 82] on div "All Filters Dates Sites Devices Sample Tags Alert Type Only Non Scan Assignee (…" at bounding box center [499, 77] width 758 height 14
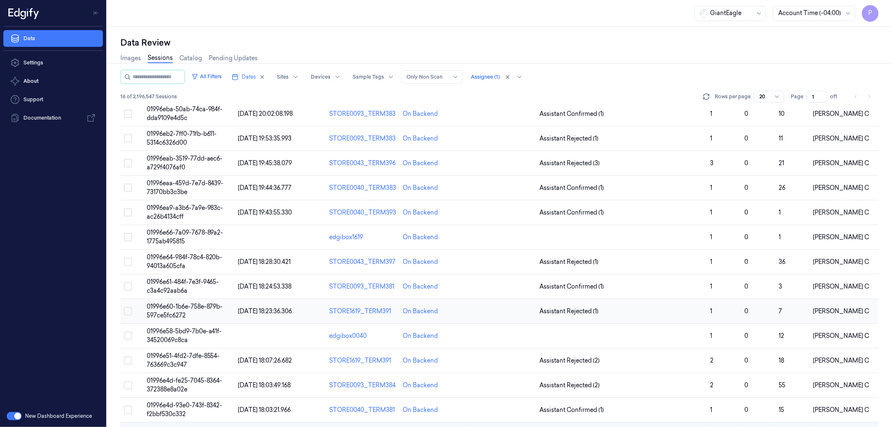
scroll to position [0, 0]
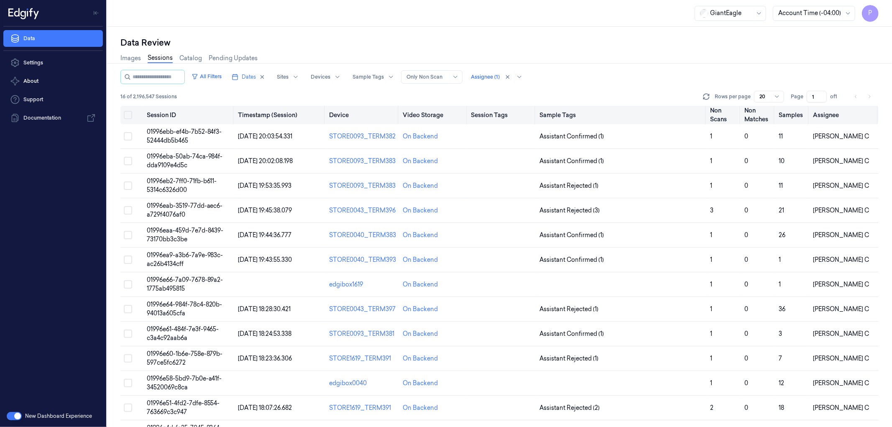
click at [131, 116] on button "Select all" at bounding box center [128, 115] width 8 height 8
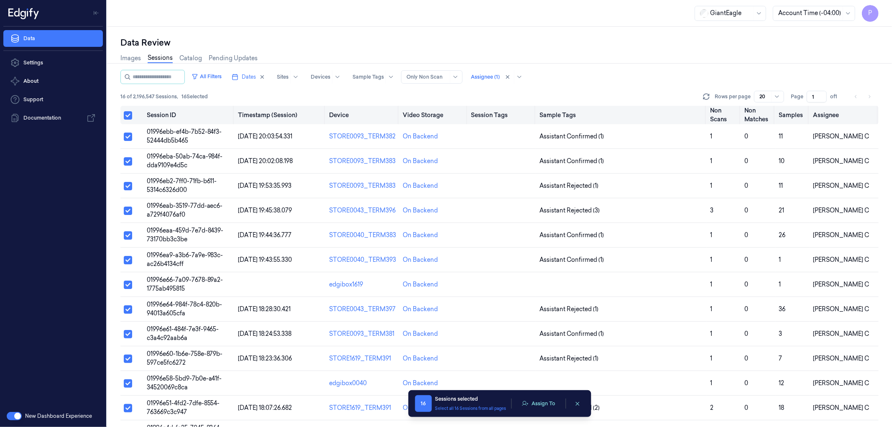
click at [127, 115] on button "Select all" at bounding box center [128, 115] width 8 height 8
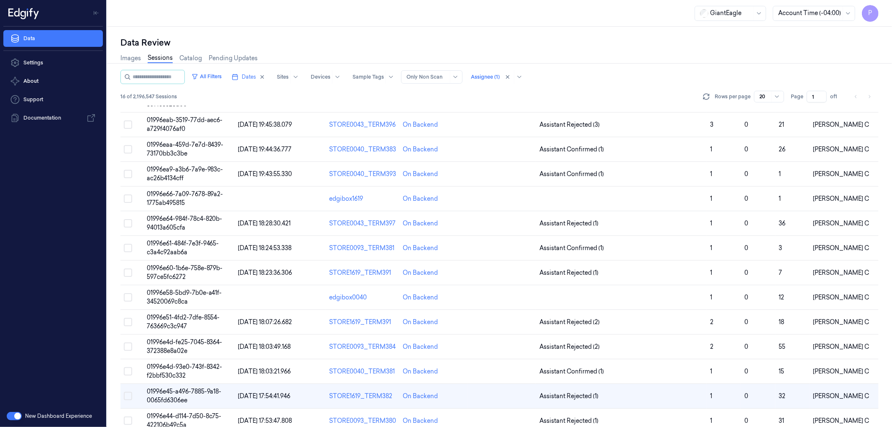
scroll to position [98, 0]
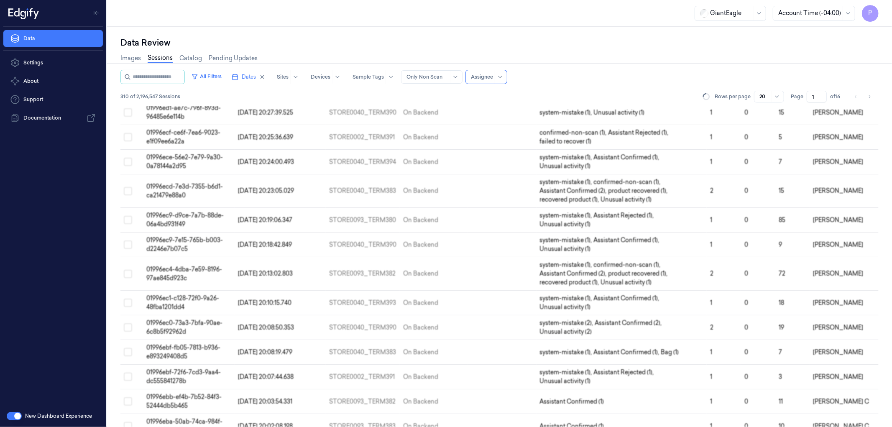
scroll to position [215, 0]
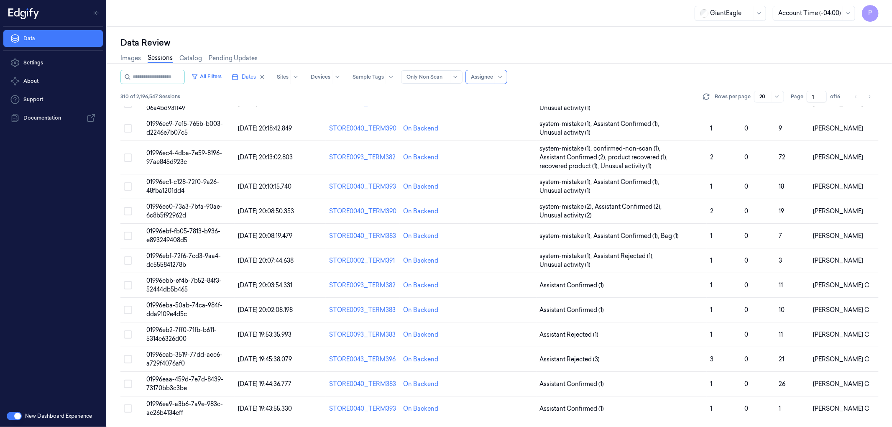
click at [570, 52] on div "Images Sessions Catalog Pending Updates" at bounding box center [499, 59] width 758 height 21
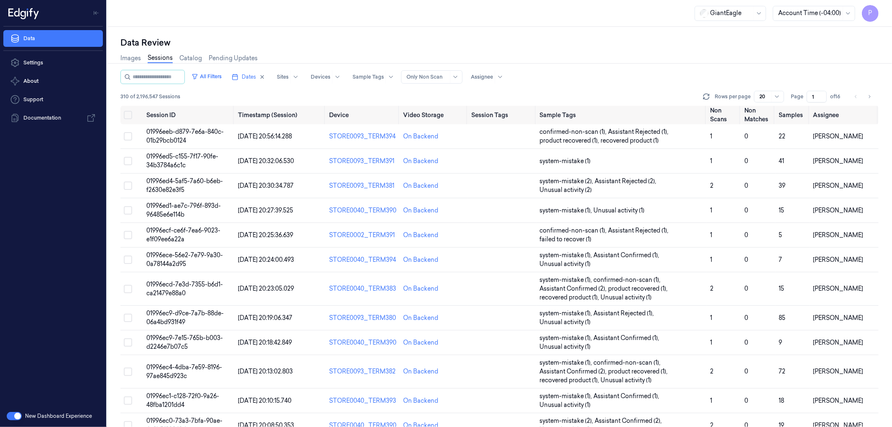
click at [817, 97] on input "1" at bounding box center [817, 97] width 20 height 12
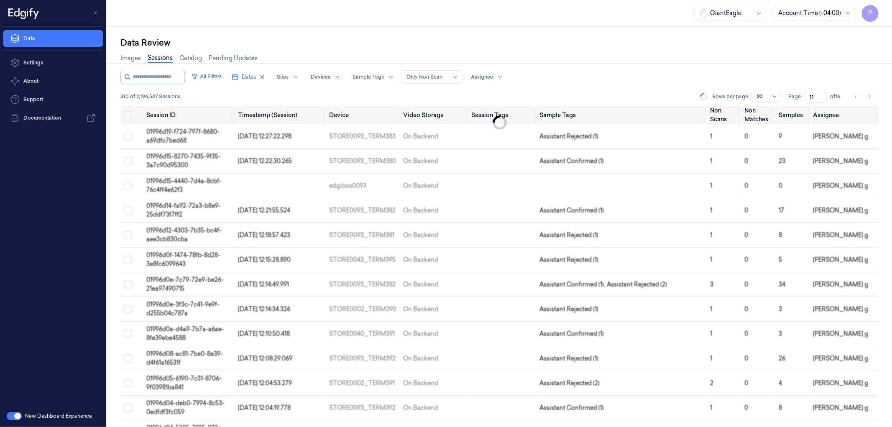
click at [796, 59] on div "Images Sessions Catalog Pending Updates" at bounding box center [499, 59] width 758 height 21
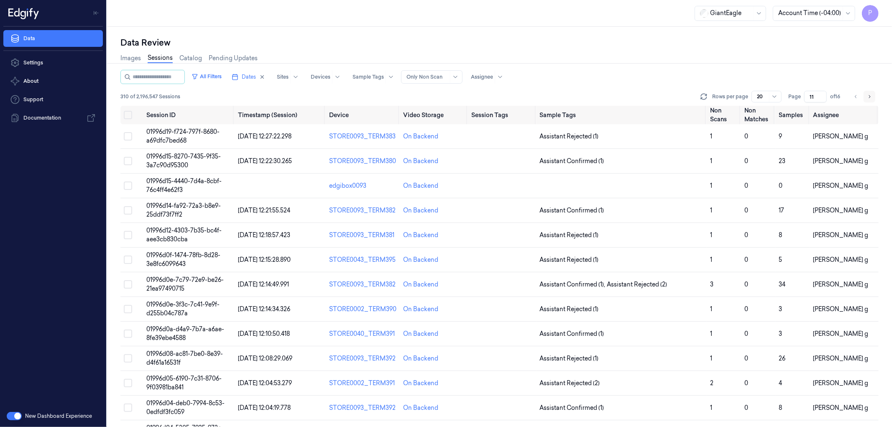
click at [872, 98] on button "Go to next page" at bounding box center [870, 97] width 12 height 12
type input "12"
